Goal: Task Accomplishment & Management: Use online tool/utility

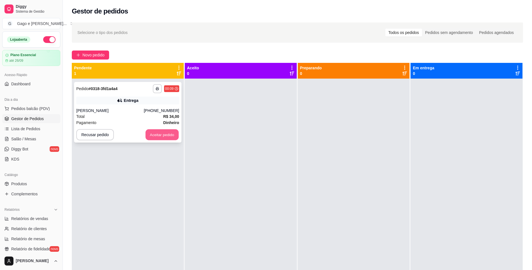
click at [156, 136] on button "Aceitar pedido" at bounding box center [162, 134] width 33 height 11
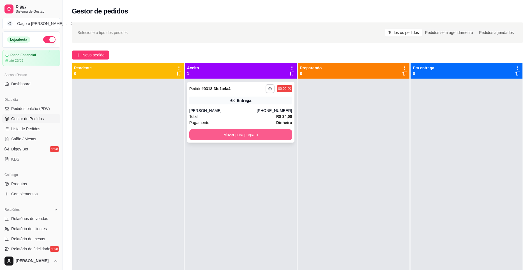
click at [238, 135] on button "Mover para preparo" at bounding box center [240, 134] width 103 height 11
click at [262, 137] on button "Mover para preparo" at bounding box center [240, 134] width 103 height 11
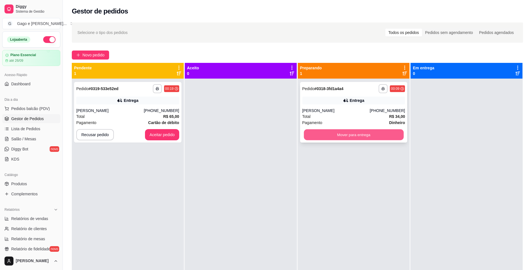
click at [385, 137] on button "Mover para entrega" at bounding box center [354, 134] width 100 height 11
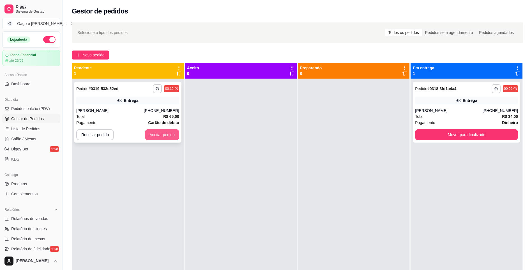
click at [159, 135] on button "Aceitar pedido" at bounding box center [162, 134] width 34 height 11
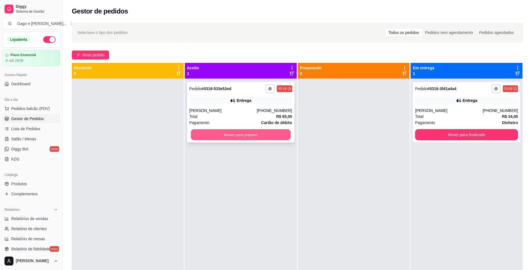
click at [276, 137] on button "Mover para preparo" at bounding box center [241, 134] width 100 height 11
click at [283, 135] on button "Mover para preparo" at bounding box center [240, 134] width 103 height 11
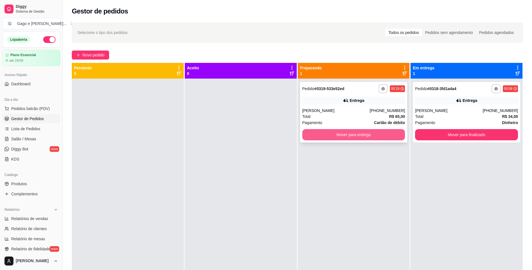
click at [380, 135] on button "Mover para entrega" at bounding box center [353, 134] width 103 height 11
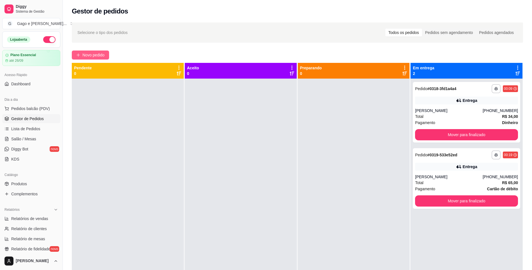
click at [98, 53] on span "Novo pedido" at bounding box center [93, 55] width 22 height 6
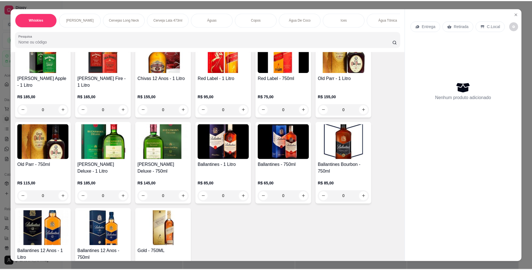
scroll to position [146, 0]
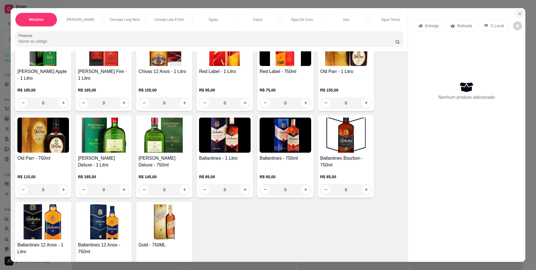
click at [518, 11] on button "Close" at bounding box center [520, 13] width 9 height 9
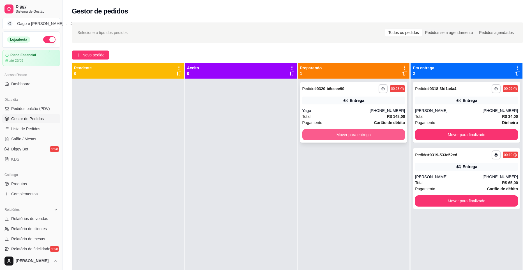
click at [365, 137] on button "Mover para entrega" at bounding box center [353, 134] width 103 height 11
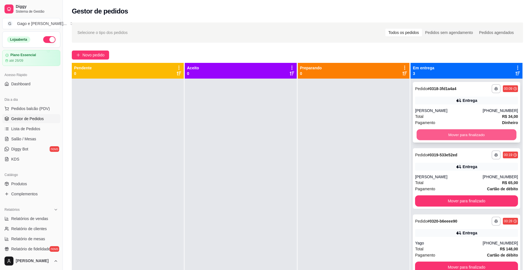
click at [494, 135] on button "Mover para finalizado" at bounding box center [467, 134] width 100 height 11
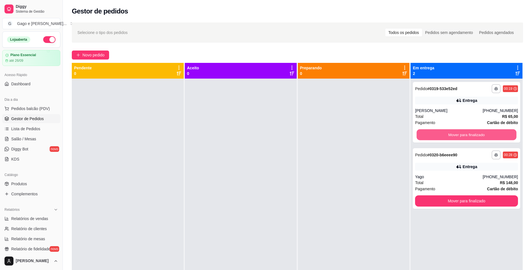
click at [494, 135] on button "Mover para finalizado" at bounding box center [467, 134] width 100 height 11
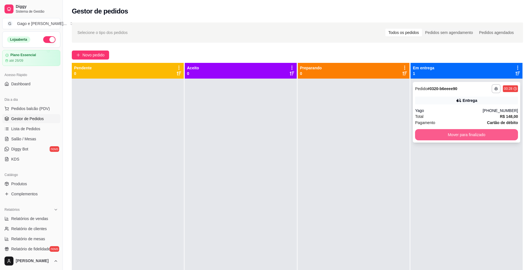
click at [474, 130] on button "Mover para finalizado" at bounding box center [466, 134] width 103 height 11
